Goal: Task Accomplishment & Management: Use online tool/utility

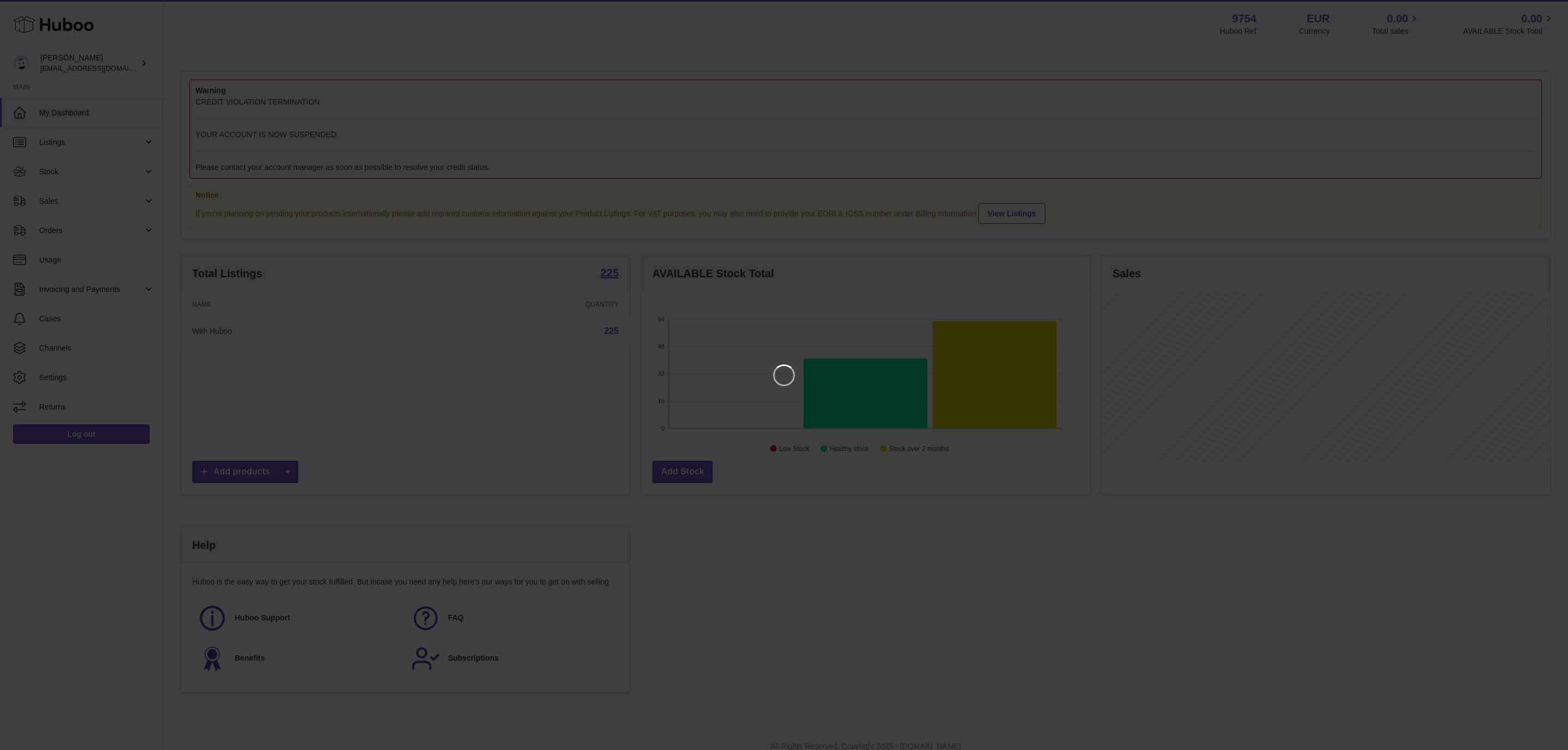
scroll to position [170, 447]
click at [1541, 8] on icon "Close" at bounding box center [1539, 10] width 9 height 9
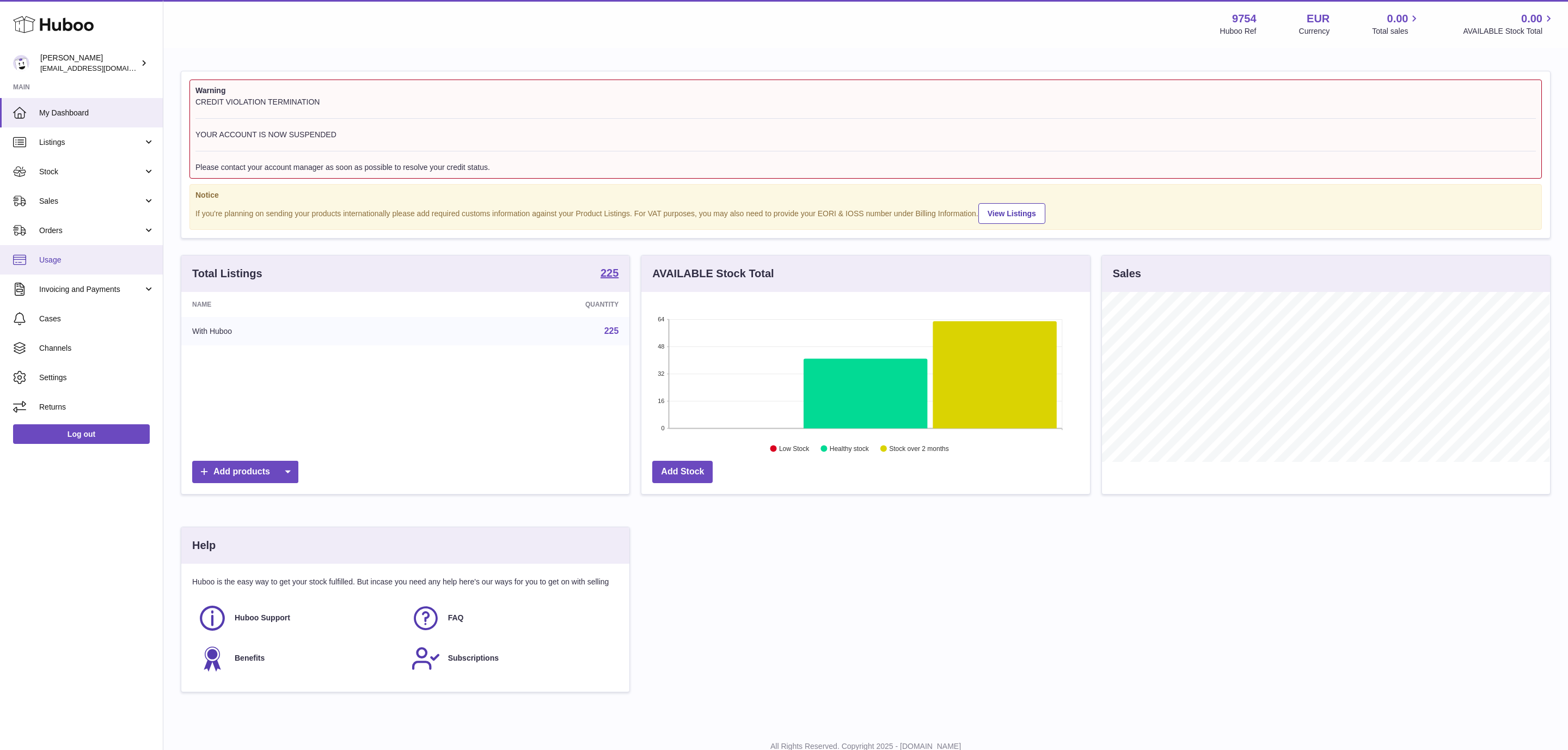
click at [60, 263] on span "Usage" at bounding box center [96, 260] width 115 height 10
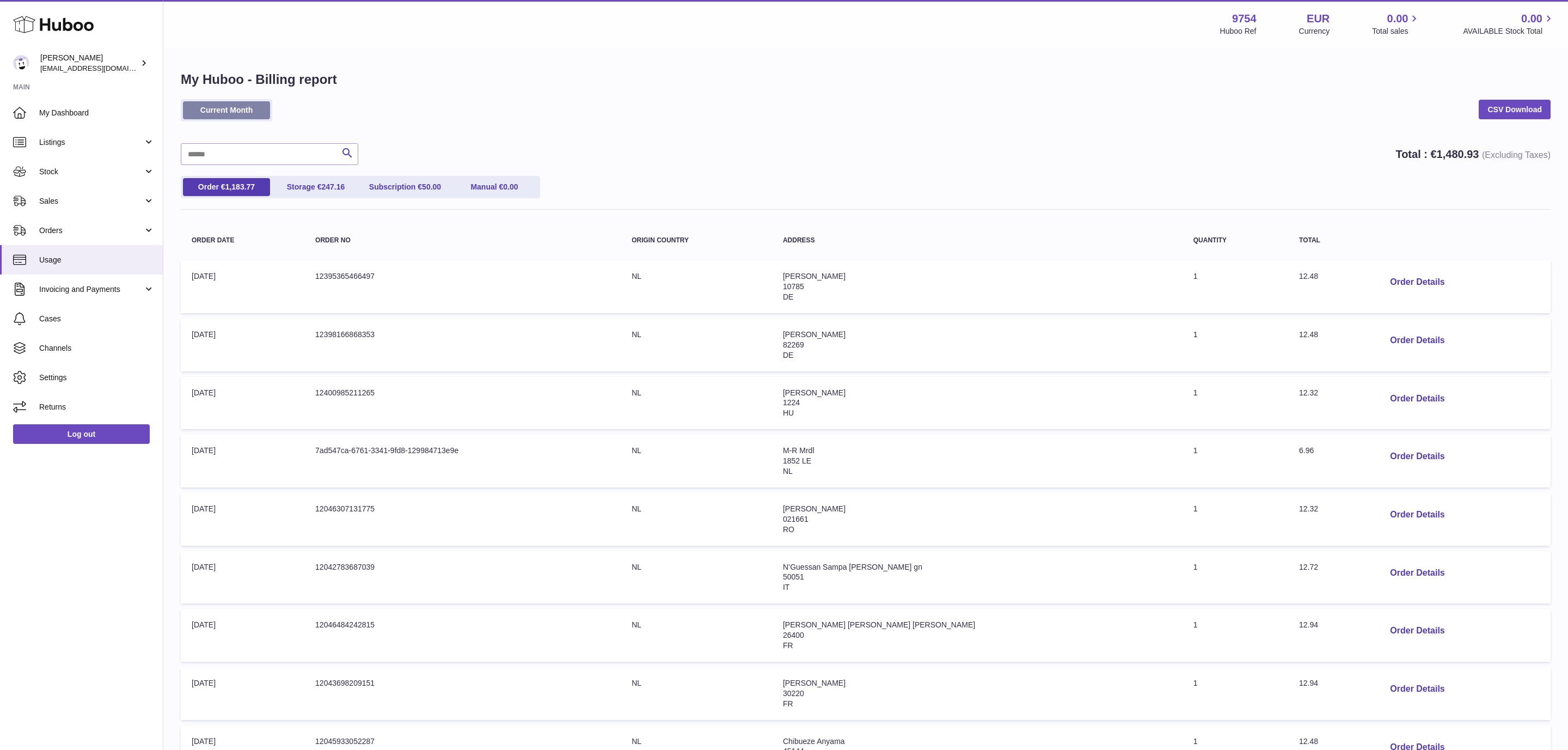
click at [240, 114] on link "Current Month" at bounding box center [226, 110] width 87 height 18
click at [1496, 114] on link "CSV Download" at bounding box center [1514, 109] width 72 height 20
